Goal: Contribute content: Add original content to the website for others to see

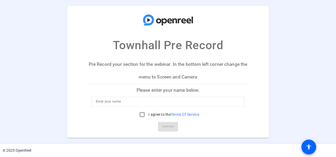
click at [127, 103] on input at bounding box center [168, 102] width 145 height 6
type input "[PERSON_NAME]"
click at [142, 113] on input "I agree to the Terms Of Service" at bounding box center [142, 114] width 11 height 11
checkbox input "true"
click at [168, 125] on span "Continue" at bounding box center [168, 127] width 12 height 8
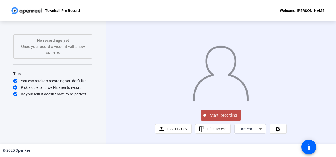
scroll to position [13, 0]
click at [260, 132] on icon at bounding box center [260, 129] width 6 height 6
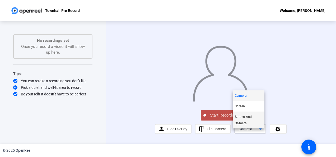
click at [244, 120] on span "Screen And Camera" at bounding box center [248, 120] width 27 height 13
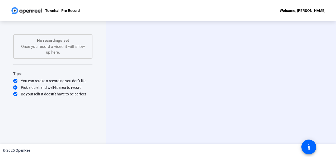
scroll to position [0, 0]
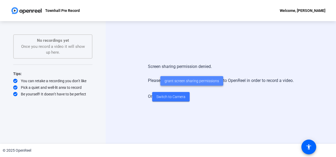
click at [190, 80] on span "grant screen sharing permissions" at bounding box center [192, 81] width 54 height 6
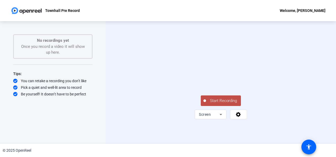
scroll to position [13, 0]
click at [220, 118] on icon at bounding box center [221, 114] width 6 height 6
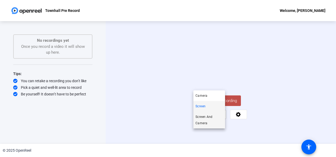
click at [207, 120] on span "Screen And Camera" at bounding box center [209, 120] width 27 height 13
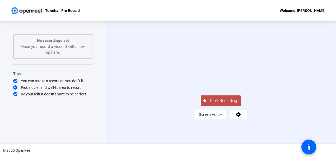
scroll to position [0, 0]
click at [258, 88] on video at bounding box center [238, 77] width 40 height 22
click at [260, 119] on div "Start Recording Screen And Camera" at bounding box center [220, 106] width 79 height 25
drag, startPoint x: 306, startPoint y: 115, endPoint x: 303, endPoint y: 72, distance: 43.7
click at [261, 72] on div at bounding box center [220, 68] width 79 height 45
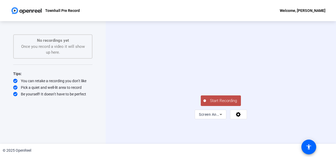
click at [226, 46] on video at bounding box center [220, 68] width 79 height 45
click at [221, 104] on span "Start Recording" at bounding box center [223, 101] width 35 height 6
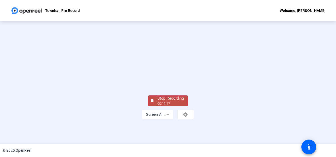
scroll to position [39, 0]
click at [173, 101] on div "Stop Recording" at bounding box center [170, 98] width 26 height 6
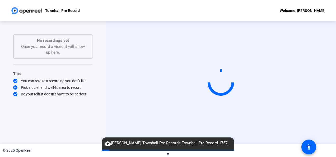
drag, startPoint x: 318, startPoint y: 100, endPoint x: 317, endPoint y: 108, distance: 7.5
click at [261, 105] on video at bounding box center [220, 82] width 79 height 45
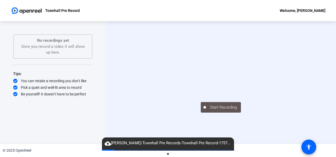
click at [168, 152] on span "▼" at bounding box center [168, 154] width 4 height 5
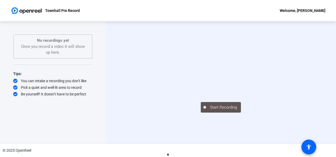
click at [169, 153] on span "▲" at bounding box center [168, 154] width 4 height 5
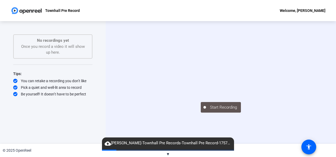
click at [108, 142] on mat-icon "cloud_upload" at bounding box center [108, 143] width 6 height 6
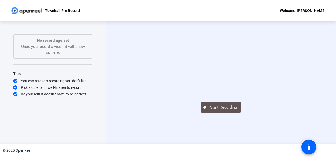
click at [60, 42] on p "No recordings yet" at bounding box center [53, 41] width 68 height 6
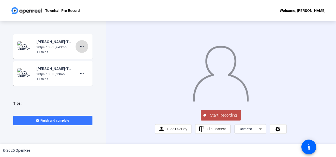
click at [80, 46] on mat-icon "more_horiz" at bounding box center [82, 46] width 6 height 6
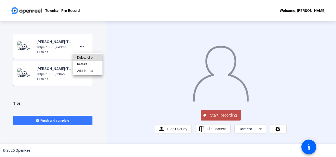
click at [88, 57] on span "Delete clip" at bounding box center [87, 57] width 21 height 6
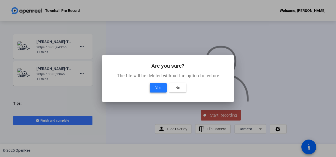
click at [158, 86] on span "Yes" at bounding box center [158, 88] width 6 height 6
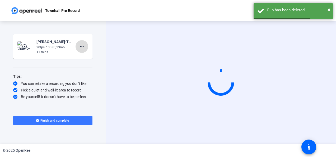
click at [82, 46] on mat-icon "more_horiz" at bounding box center [82, 46] width 6 height 6
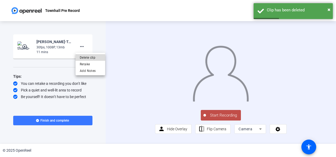
click at [89, 57] on span "Delete clip" at bounding box center [90, 57] width 21 height 6
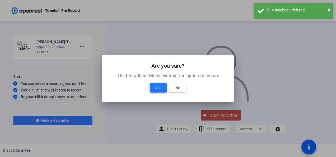
click at [156, 85] on span "Yes" at bounding box center [158, 88] width 6 height 6
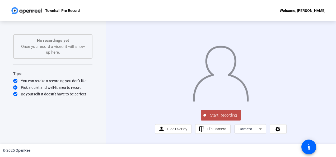
scroll to position [13, 0]
click at [259, 130] on icon at bounding box center [260, 128] width 3 height 1
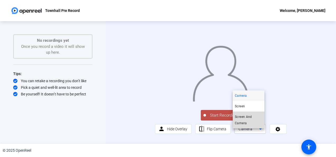
click at [242, 117] on span "Screen And Camera" at bounding box center [248, 120] width 27 height 13
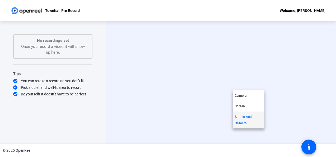
scroll to position [0, 0]
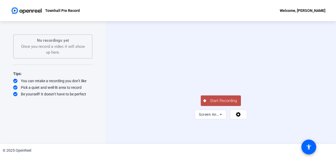
click at [222, 104] on span "Start Recording" at bounding box center [223, 101] width 35 height 6
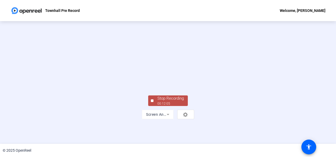
scroll to position [39, 0]
click at [171, 101] on div "Stop Recording" at bounding box center [170, 98] width 26 height 6
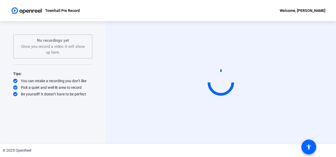
scroll to position [0, 0]
